Goal: Transaction & Acquisition: Purchase product/service

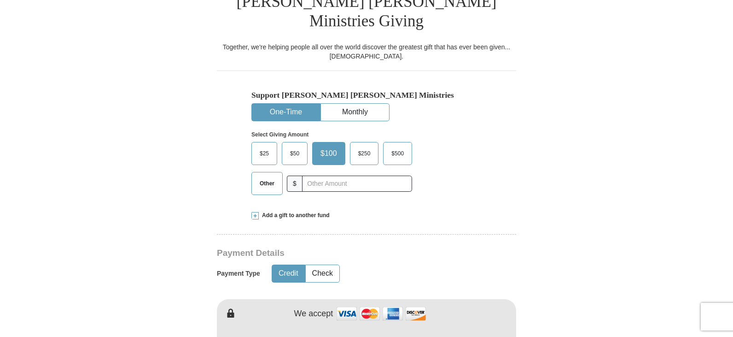
scroll to position [276, 0]
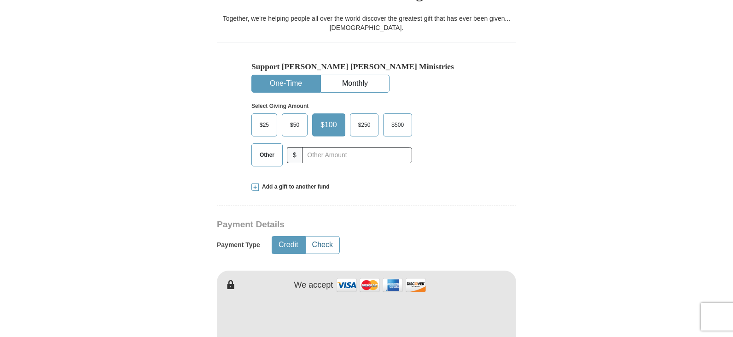
click at [326, 236] on button "Check" at bounding box center [323, 244] width 34 height 17
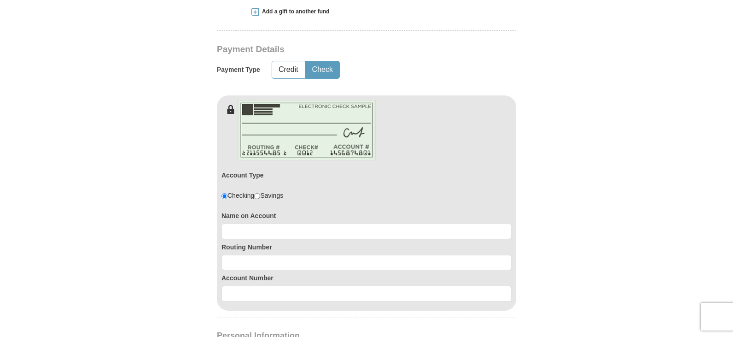
scroll to position [460, 0]
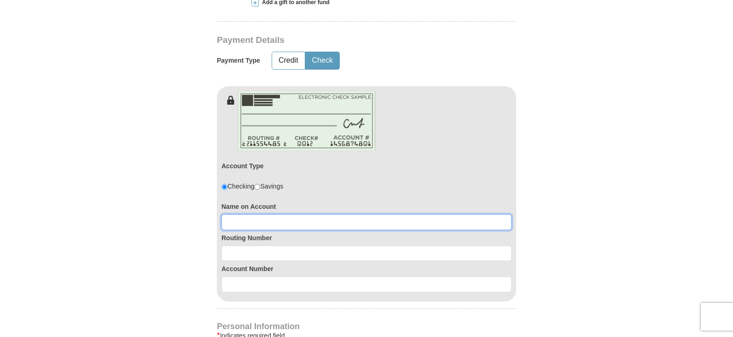
click at [301, 214] on input at bounding box center [366, 222] width 290 height 16
type input "World Outreach and Bible Training Center"
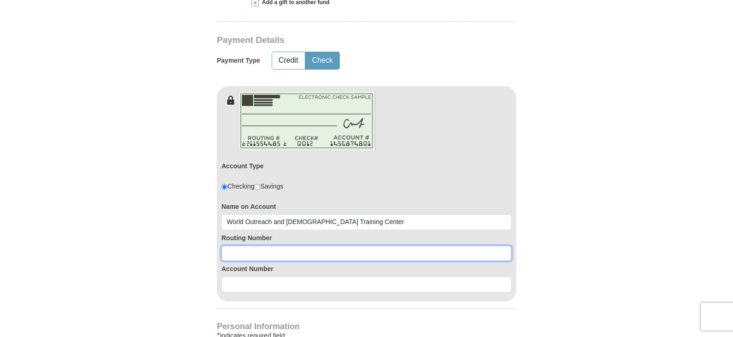
click at [303, 245] on input at bounding box center [366, 253] width 290 height 16
type input "075918017"
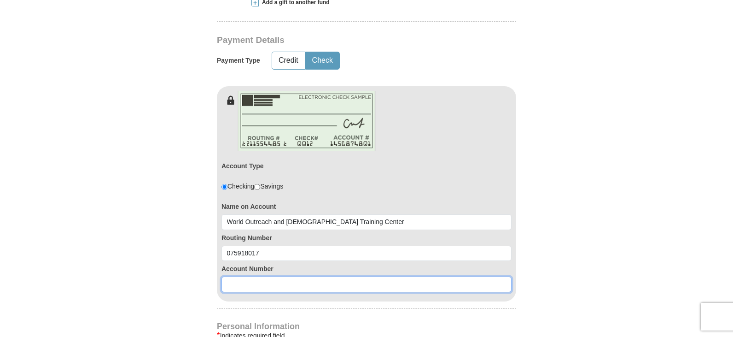
click at [285, 276] on input at bounding box center [366, 284] width 290 height 16
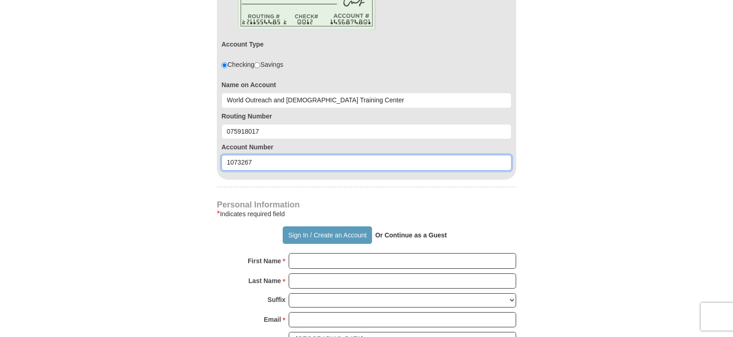
scroll to position [599, 0]
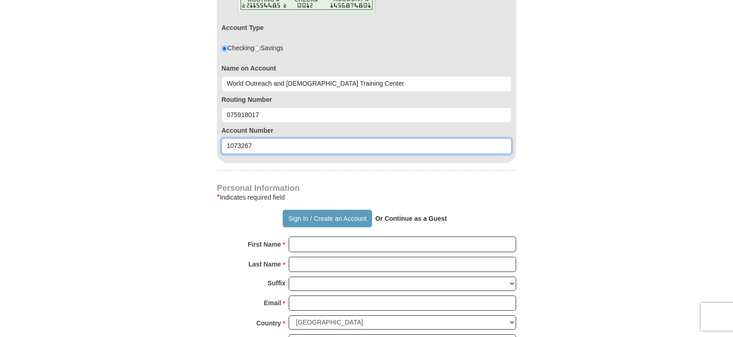
type input "1073267"
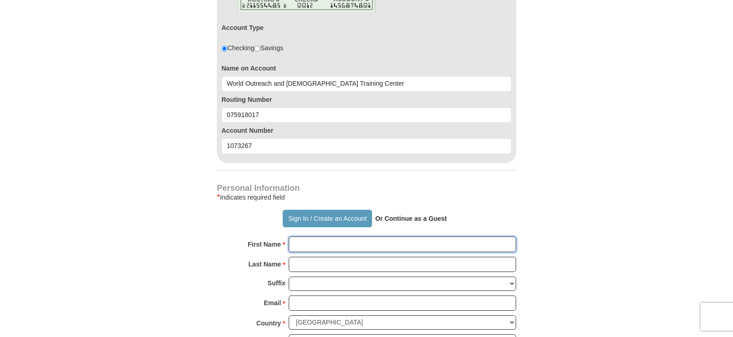
click at [309, 236] on input "First Name *" at bounding box center [402, 244] width 227 height 16
type input "Melva"
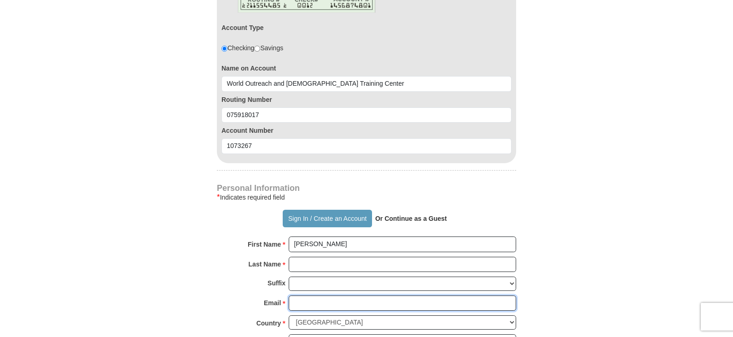
type input "sfields@worldoutreachbtc.org"
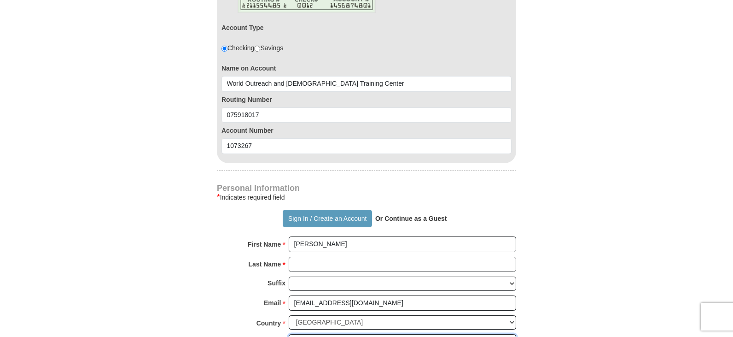
type input "3410 W Silver Spring Dr"
type input "Milwaukee"
select select "WI"
type input "53209"
type input "4149620600"
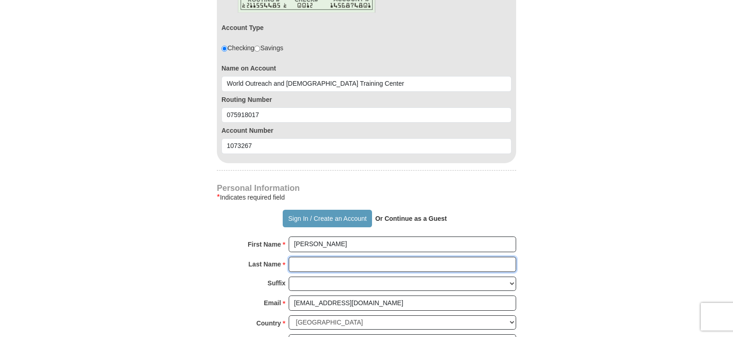
click at [303, 256] on input "Last Name *" at bounding box center [402, 264] width 227 height 16
type input "Henderson"
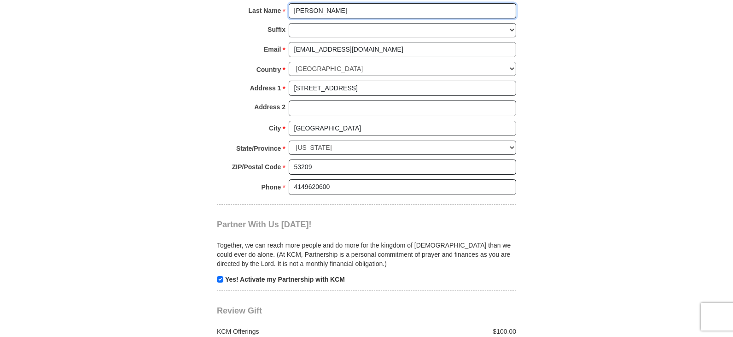
scroll to position [875, 0]
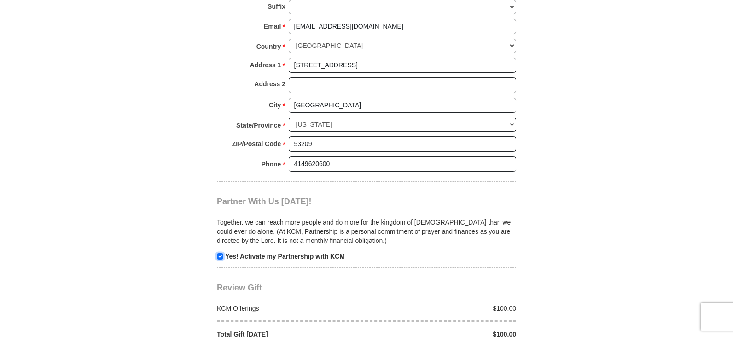
click at [221, 253] on input "checkbox" at bounding box center [220, 256] width 6 height 6
checkbox input "false"
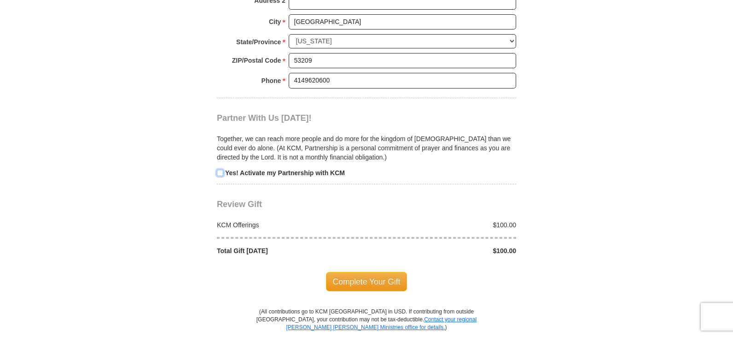
scroll to position [967, 0]
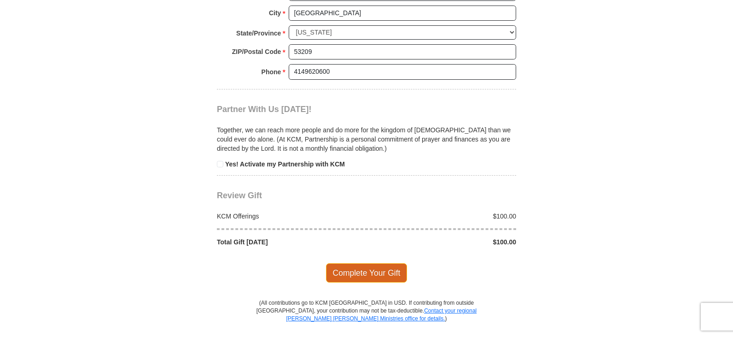
click at [348, 263] on span "Complete Your Gift" at bounding box center [367, 272] width 82 height 19
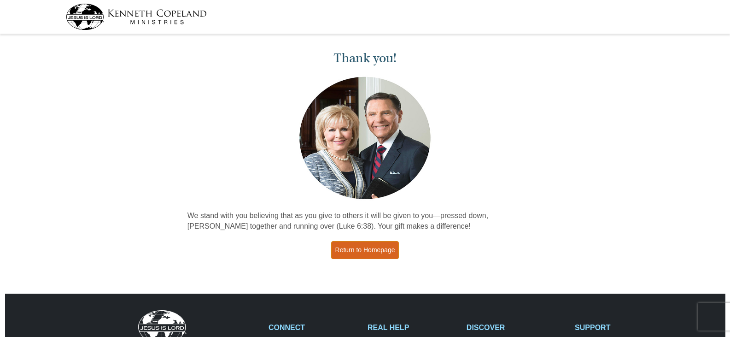
click at [377, 249] on link "Return to Homepage" at bounding box center [365, 250] width 68 height 18
